Goal: Find specific page/section: Find specific page/section

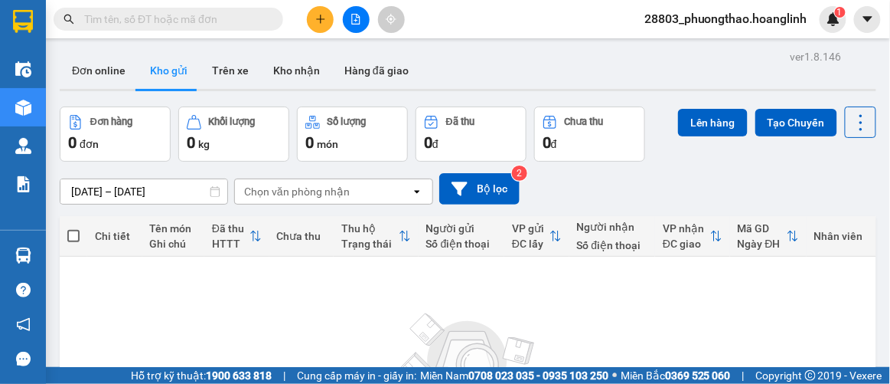
click at [161, 24] on input "text" at bounding box center [174, 19] width 181 height 17
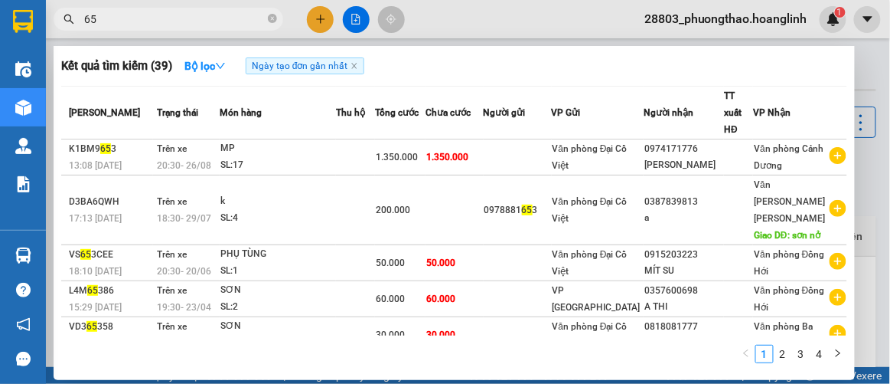
type input "6"
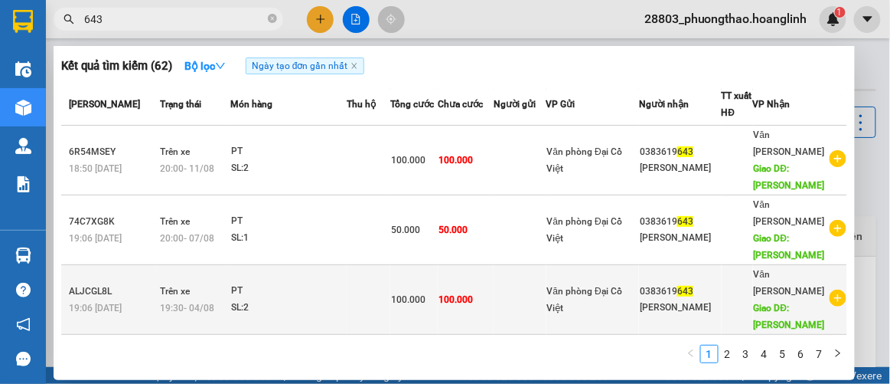
scroll to position [401, 0]
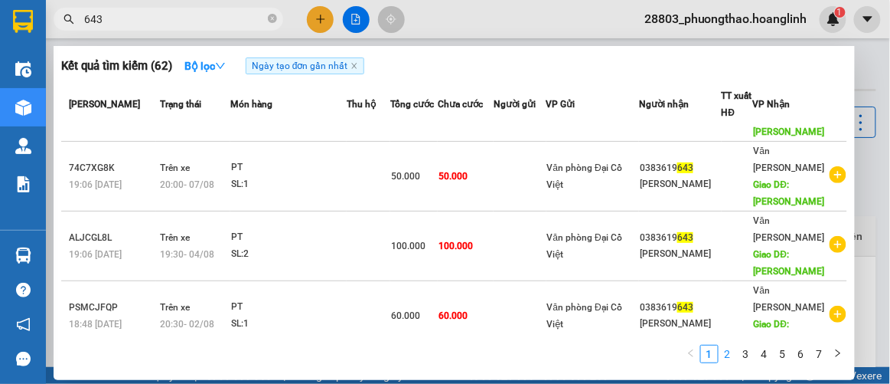
type input "643"
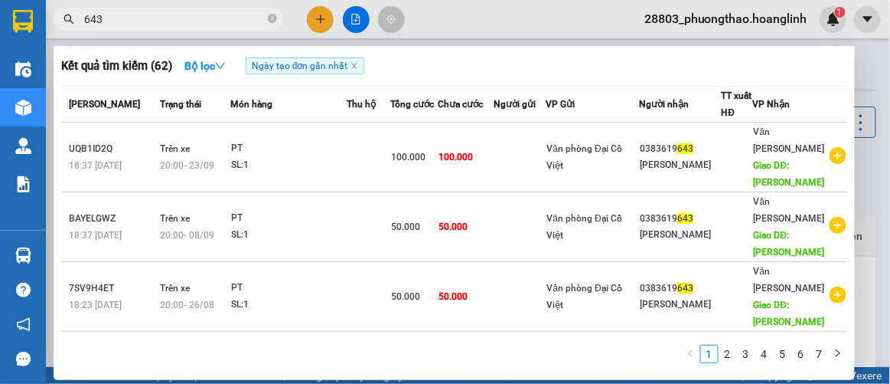
click at [727, 352] on link "2" at bounding box center [728, 353] width 17 height 17
